Goal: Information Seeking & Learning: Get advice/opinions

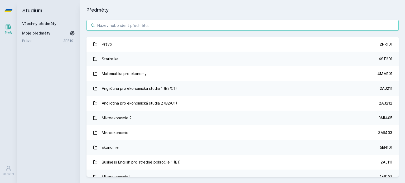
click at [204, 27] on input "search" at bounding box center [242, 25] width 312 height 11
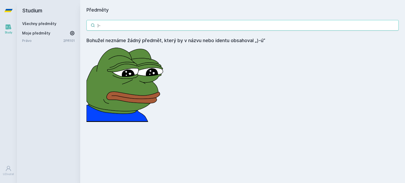
type input ")"
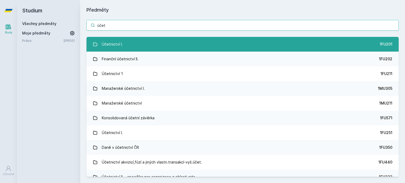
type input "účet"
click at [187, 41] on link "Účetnictví I. 1FU201" at bounding box center [242, 44] width 312 height 15
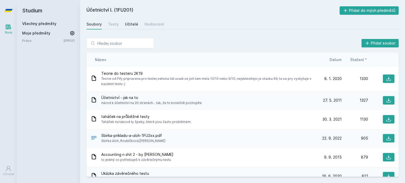
drag, startPoint x: 142, startPoint y: 27, endPoint x: 134, endPoint y: 25, distance: 8.4
click at [134, 25] on div "Soubory Testy Učitelé Hodnocení" at bounding box center [242, 24] width 312 height 11
click at [134, 25] on div "Učitelé" at bounding box center [131, 24] width 13 height 5
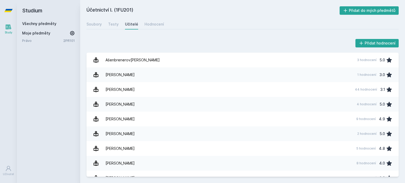
click at [172, 38] on div "Přidat hodnocení" at bounding box center [242, 43] width 312 height 11
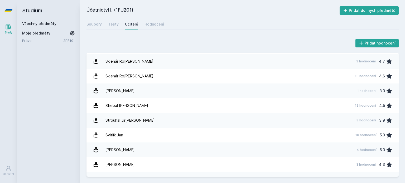
scroll to position [750, 0]
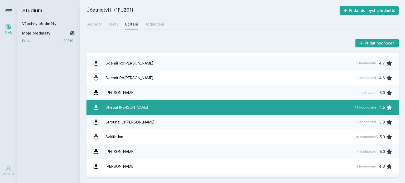
click at [202, 109] on link "Stiebal [PERSON_NAME] 13 hodnocení 4.5" at bounding box center [242, 107] width 312 height 15
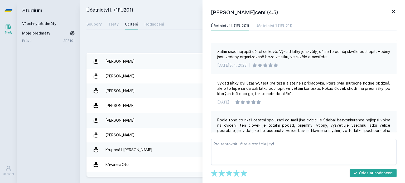
scroll to position [220, 0]
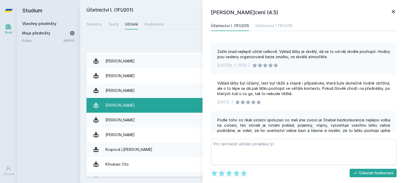
click at [154, 107] on link "[PERSON_NAME] 8 hodnocení 4.4" at bounding box center [242, 105] width 312 height 15
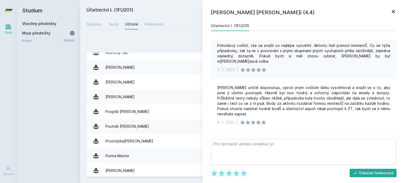
scroll to position [538, 0]
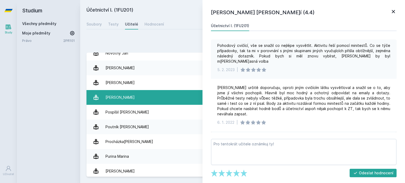
click at [155, 100] on link "Polák [PERSON_NAME] 27 hodnocení 3.9" at bounding box center [242, 97] width 312 height 15
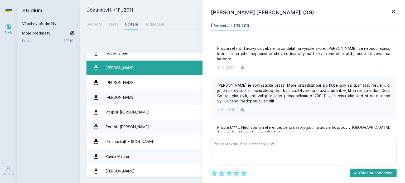
click at [152, 69] on link "Pelák [PERSON_NAME] 35 hodnocení 4.7" at bounding box center [242, 68] width 312 height 15
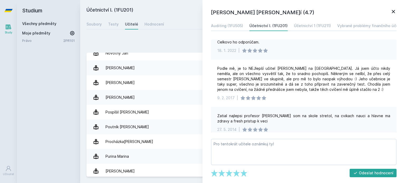
scroll to position [178, 0]
